Goal: Information Seeking & Learning: Check status

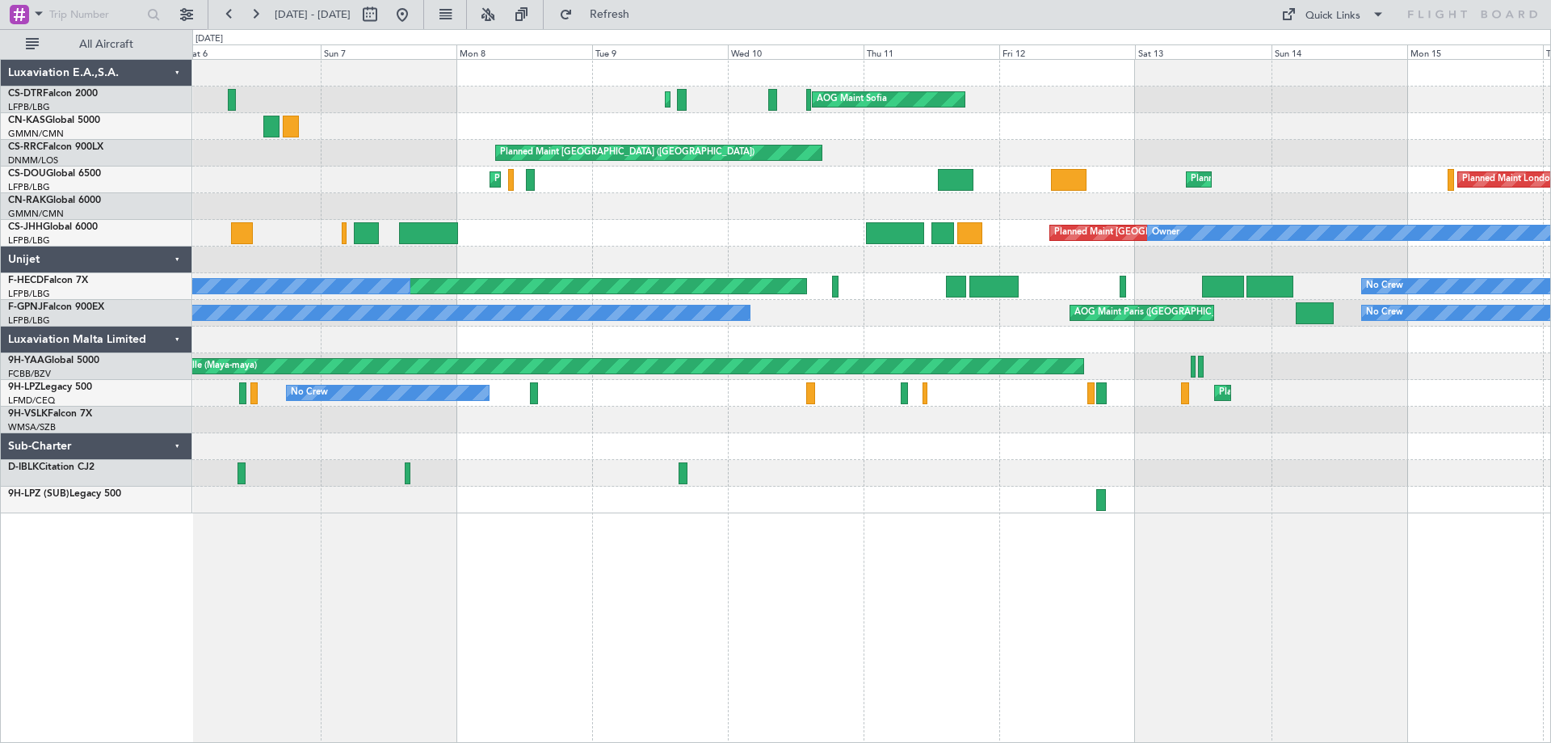
click at [1043, 482] on div "Planned Maint Mugla ([GEOGRAPHIC_DATA]) AOG Maint Sofia Planned Maint [GEOGRAPH…" at bounding box center [871, 286] width 1358 height 453
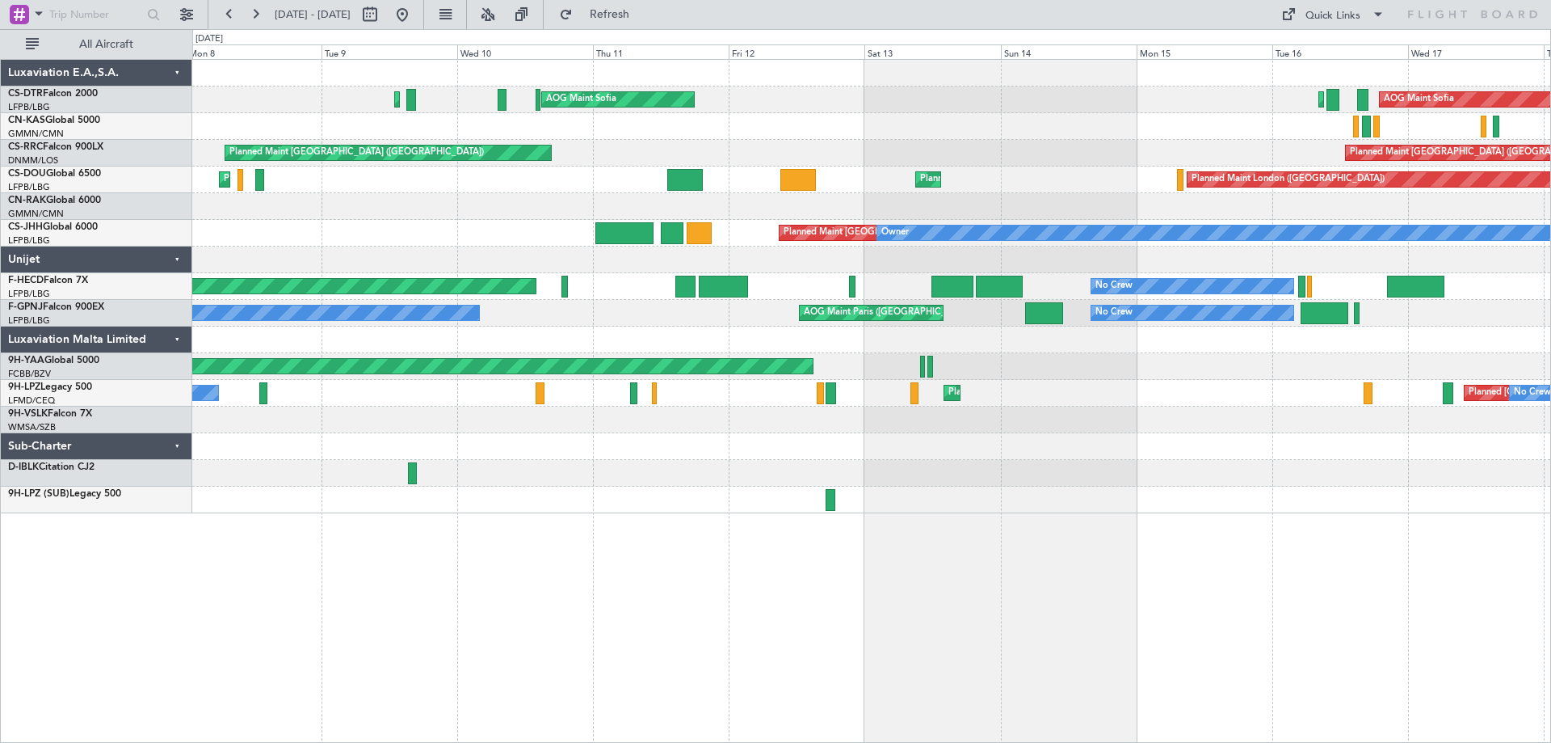
click at [566, 430] on div at bounding box center [871, 419] width 1358 height 27
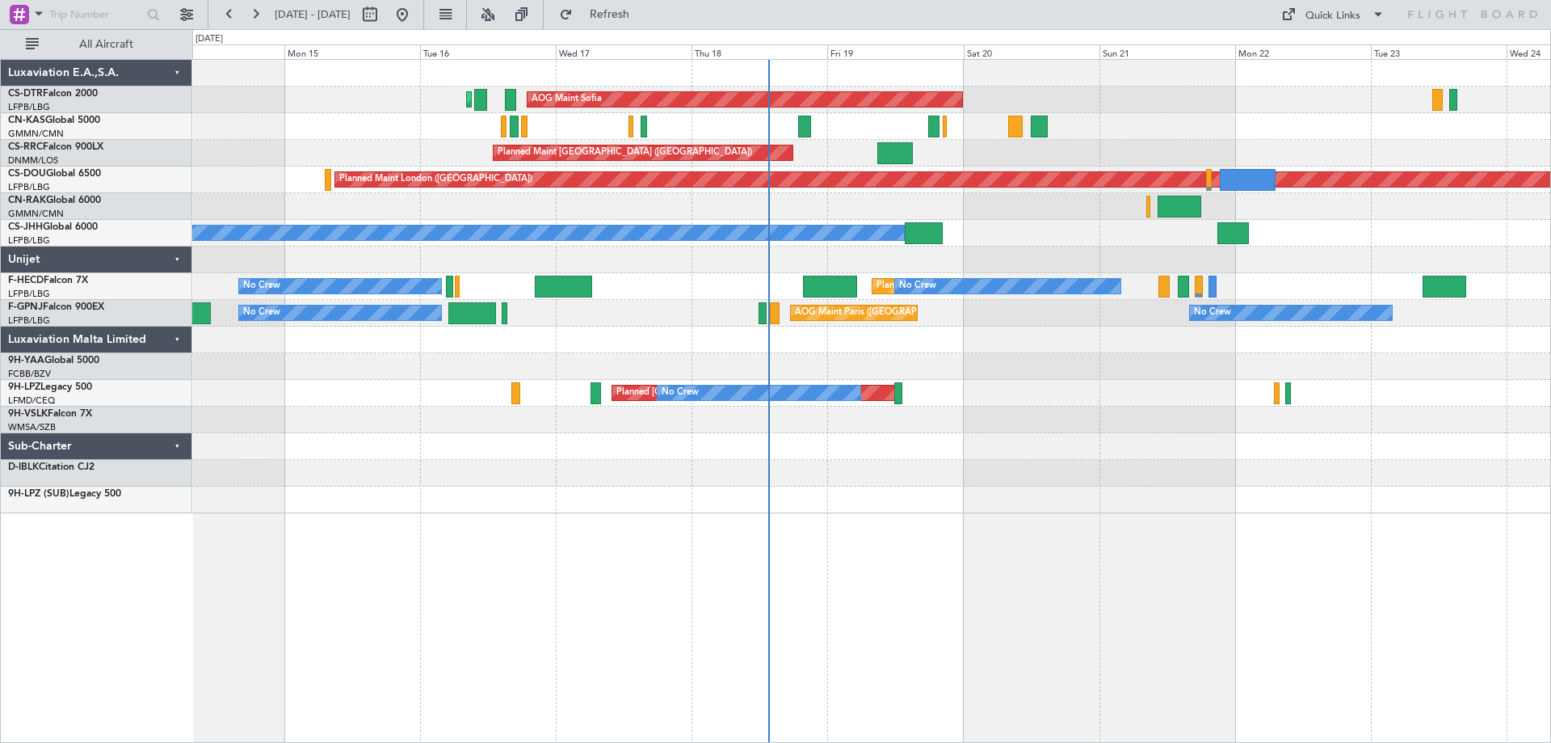
click at [619, 398] on div "Planned Maint Sofia AOG Maint Sofia [GEOGRAPHIC_DATA] ([GEOGRAPHIC_DATA]) Plann…" at bounding box center [871, 286] width 1358 height 453
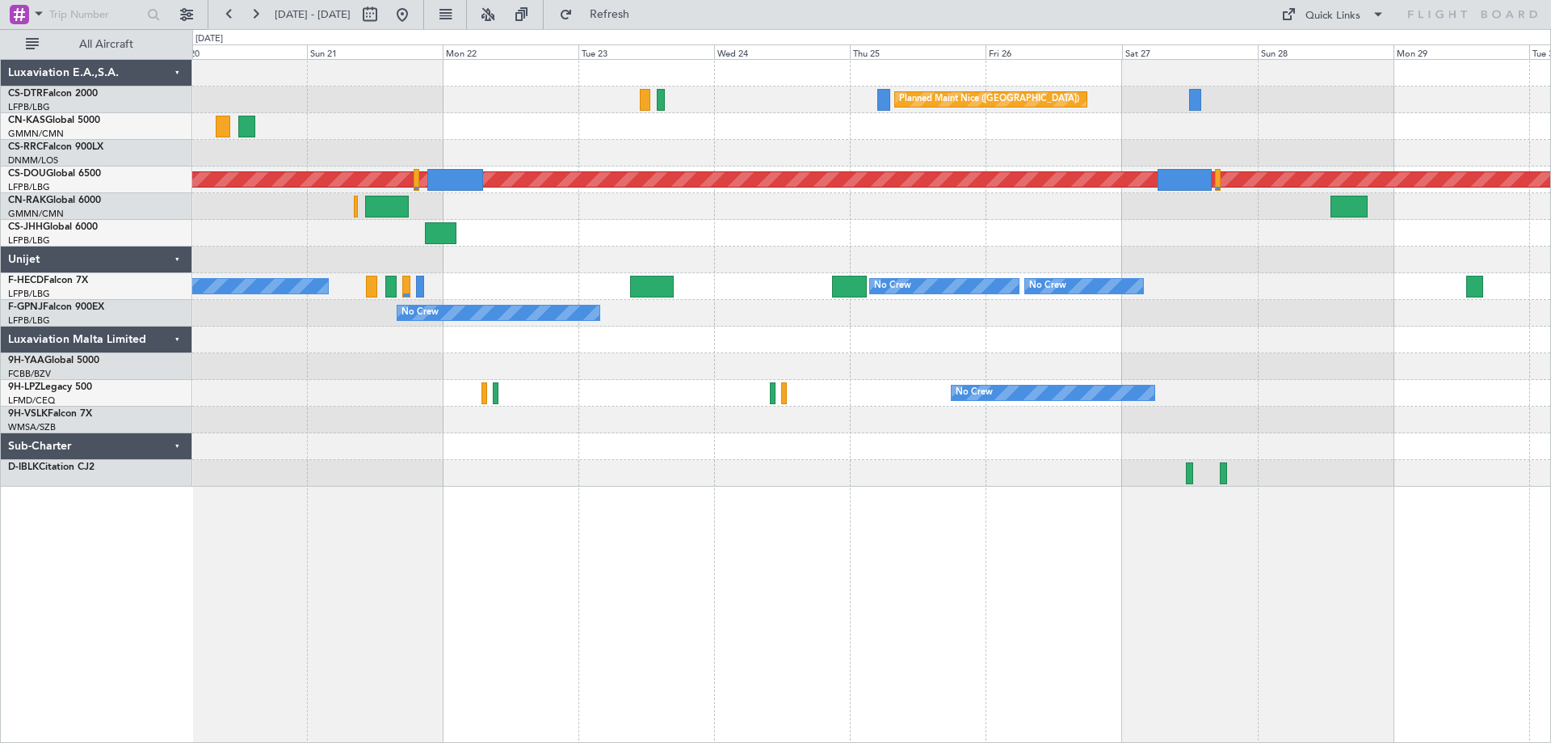
click at [841, 583] on div "Planned Maint Nice ([GEOGRAPHIC_DATA]) AOG Maint Sofia Planned Maint [GEOGRAPHI…" at bounding box center [871, 401] width 1359 height 684
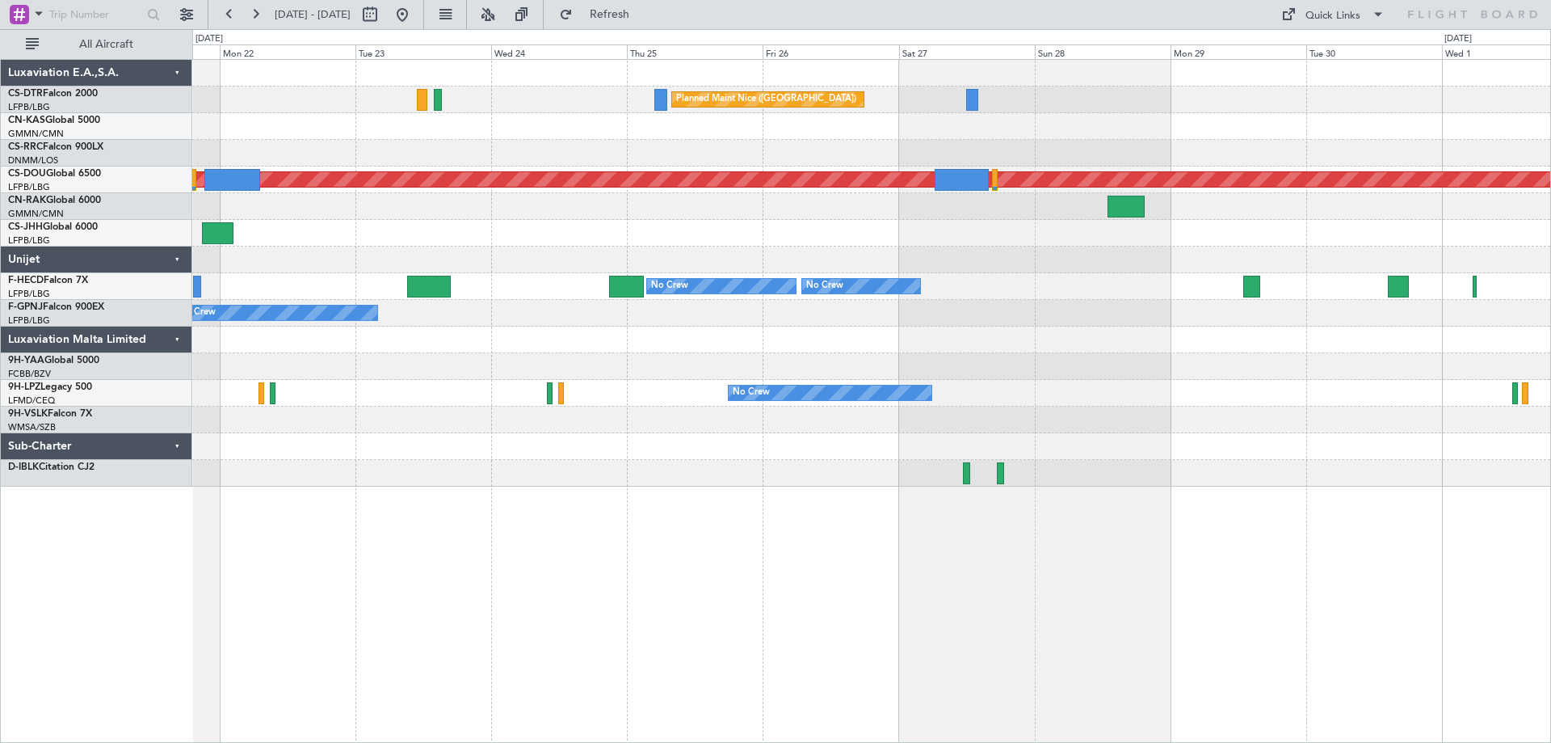
click at [1170, 626] on div "Planned Maint Nice ([GEOGRAPHIC_DATA]) AOG Maint Sofia Planned Maint [GEOGRAPHI…" at bounding box center [871, 401] width 1359 height 684
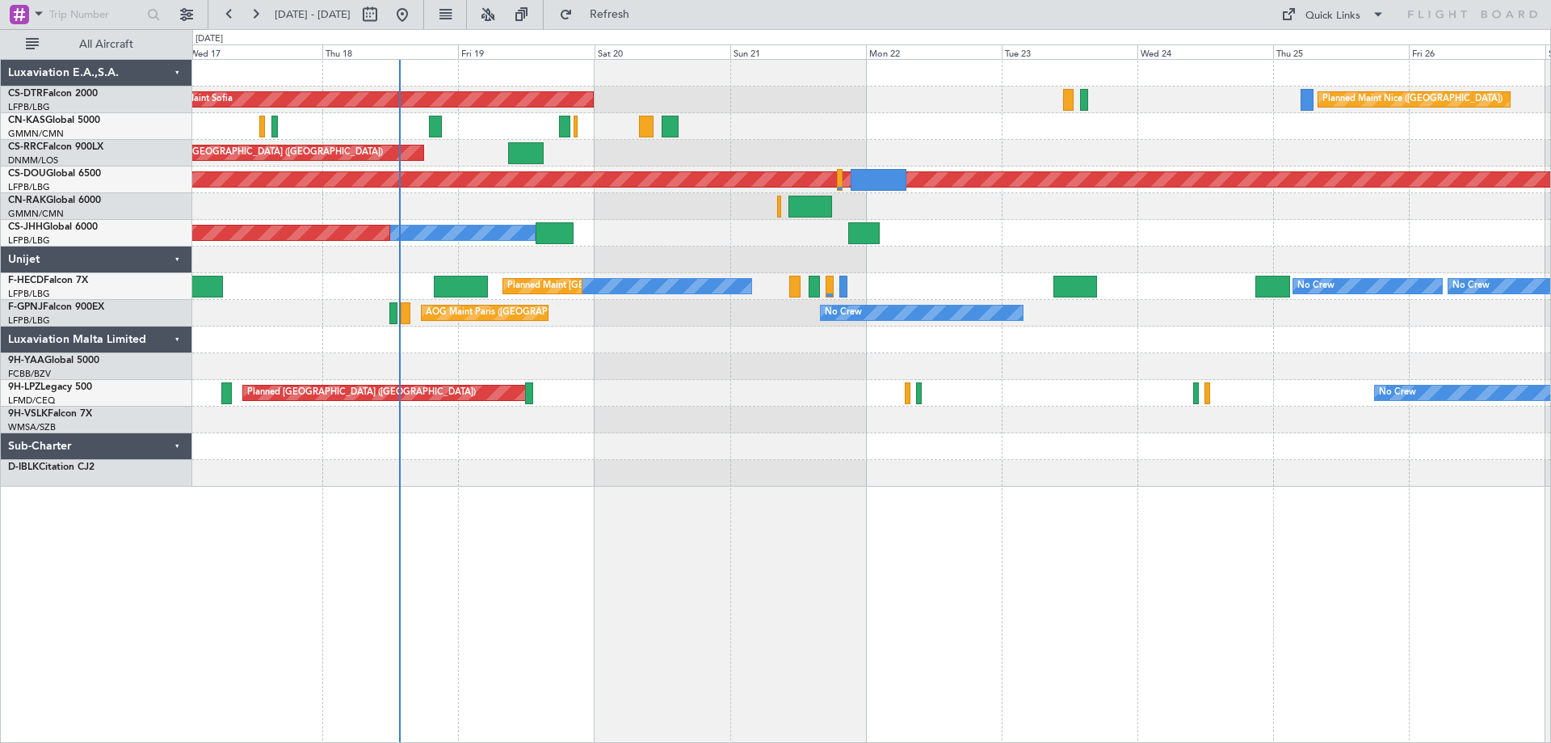
click at [1191, 645] on div "Planned Maint Nice ([GEOGRAPHIC_DATA]) AOG Maint Sofia Planned Maint Sofia Plan…" at bounding box center [871, 401] width 1359 height 684
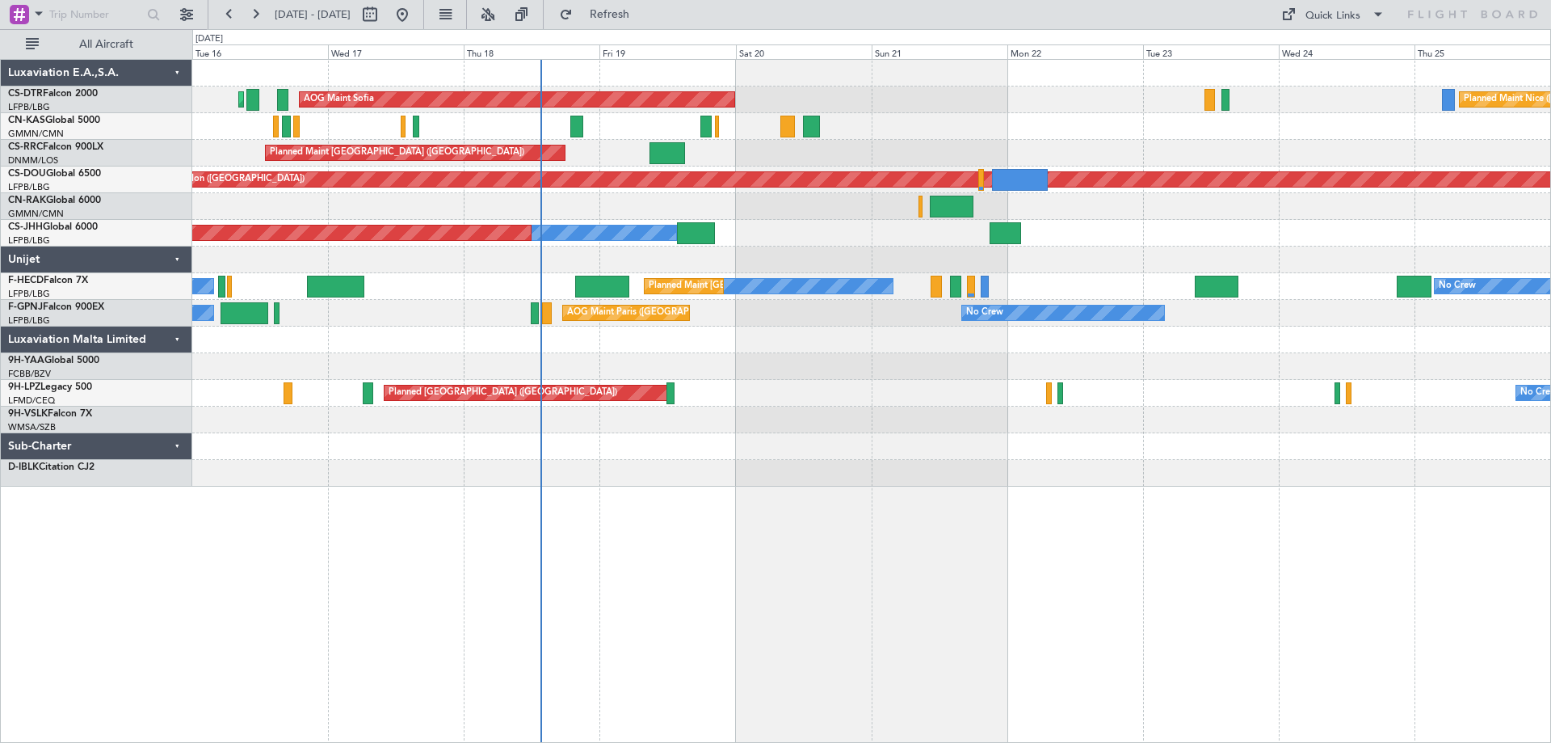
click at [1044, 608] on div "Planned Maint Nice ([GEOGRAPHIC_DATA]) AOG Maint Sofia Planned Maint Sofia Plan…" at bounding box center [871, 401] width 1359 height 684
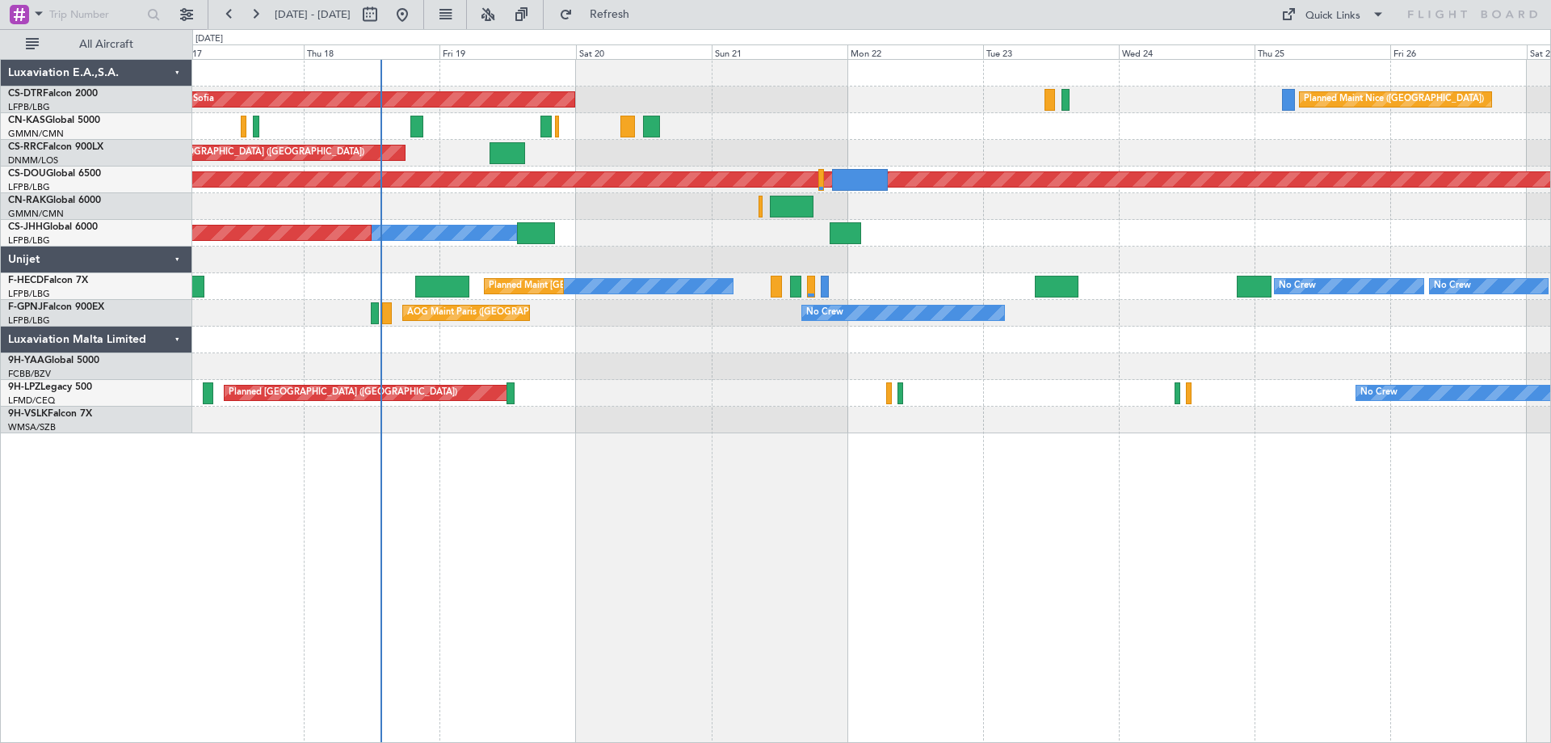
click at [906, 288] on div "No Crew No Crew Planned Maint [GEOGRAPHIC_DATA] ([GEOGRAPHIC_DATA]) No Crew No …" at bounding box center [871, 286] width 1358 height 27
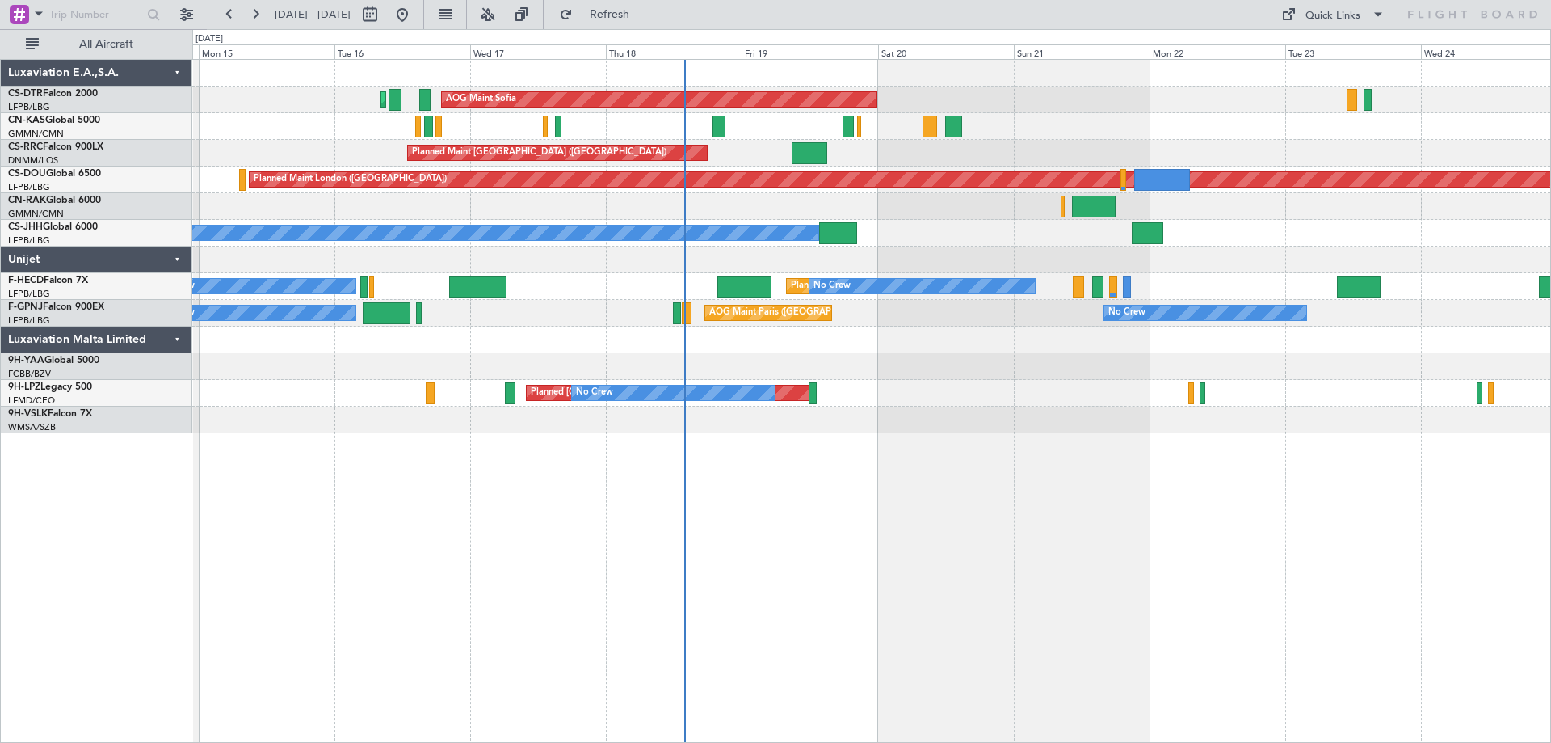
click at [870, 361] on div "AOG Maint Sofia Planned Maint Sofia [GEOGRAPHIC_DATA] ([GEOGRAPHIC_DATA]) Plann…" at bounding box center [871, 246] width 1358 height 373
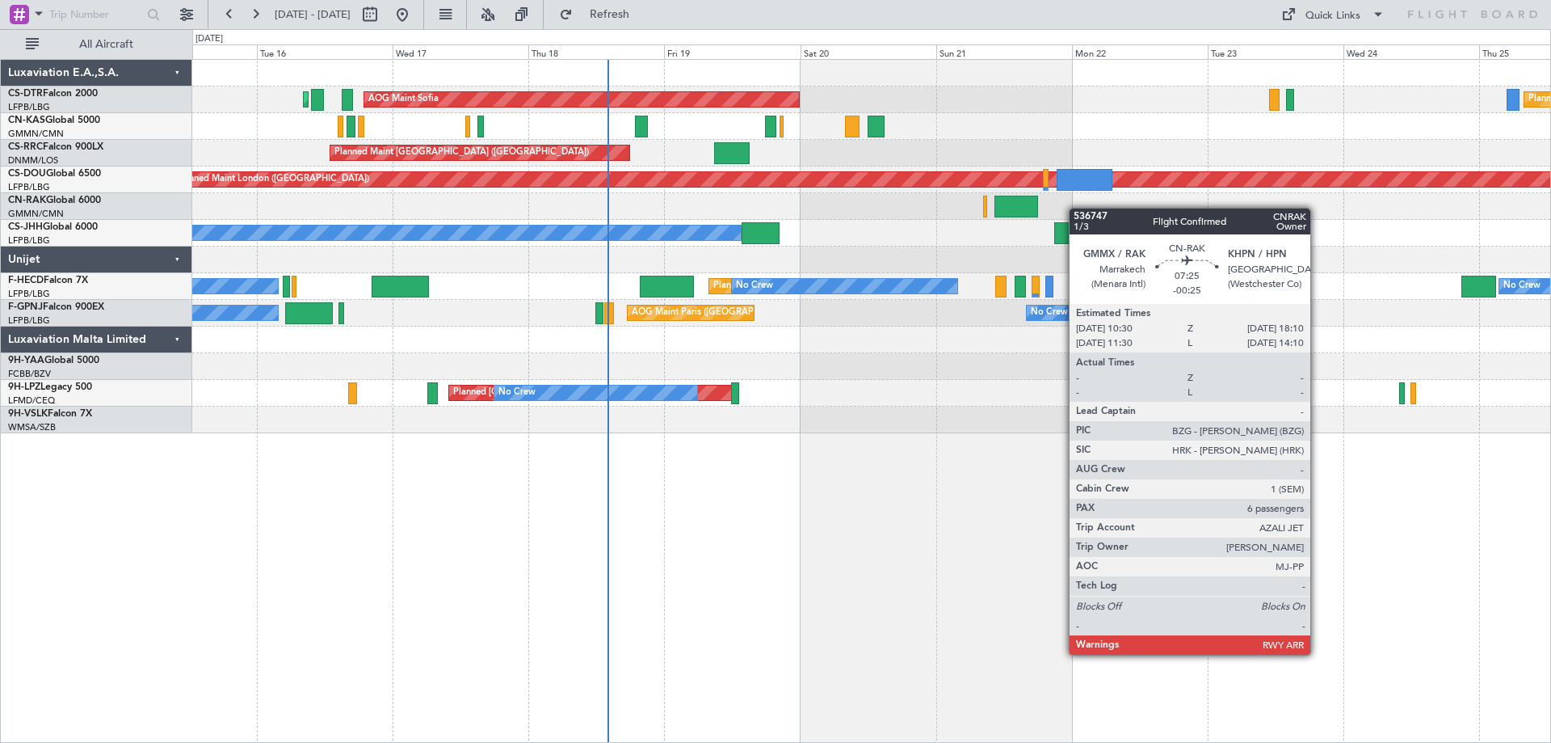
click at [1035, 211] on div "AOG Maint Sofia Planned Maint Sofia [GEOGRAPHIC_DATA] ([GEOGRAPHIC_DATA]) Plann…" at bounding box center [871, 246] width 1358 height 373
